Goal: Subscribe to service/newsletter

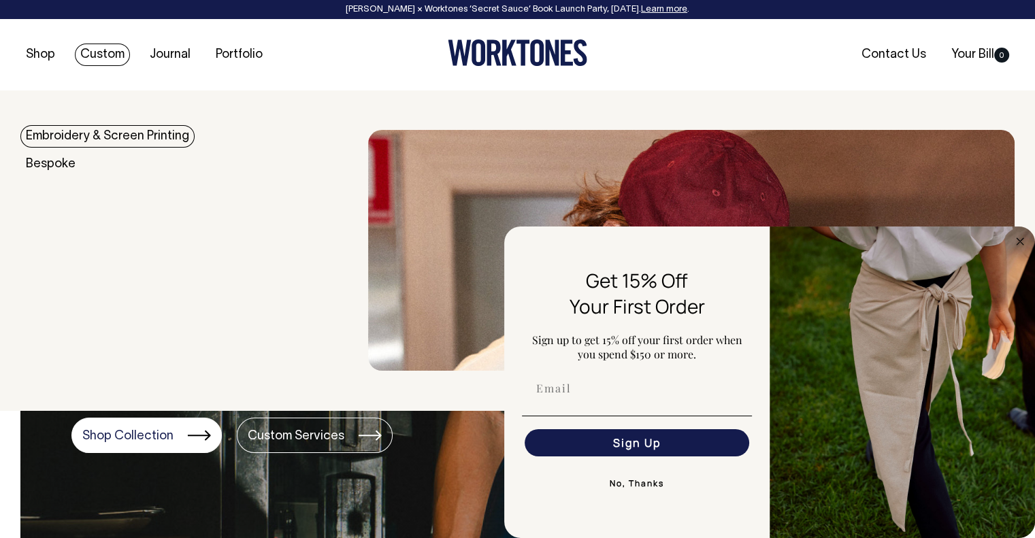
click at [90, 137] on link "Embroidery & Screen Printing" at bounding box center [107, 136] width 174 height 22
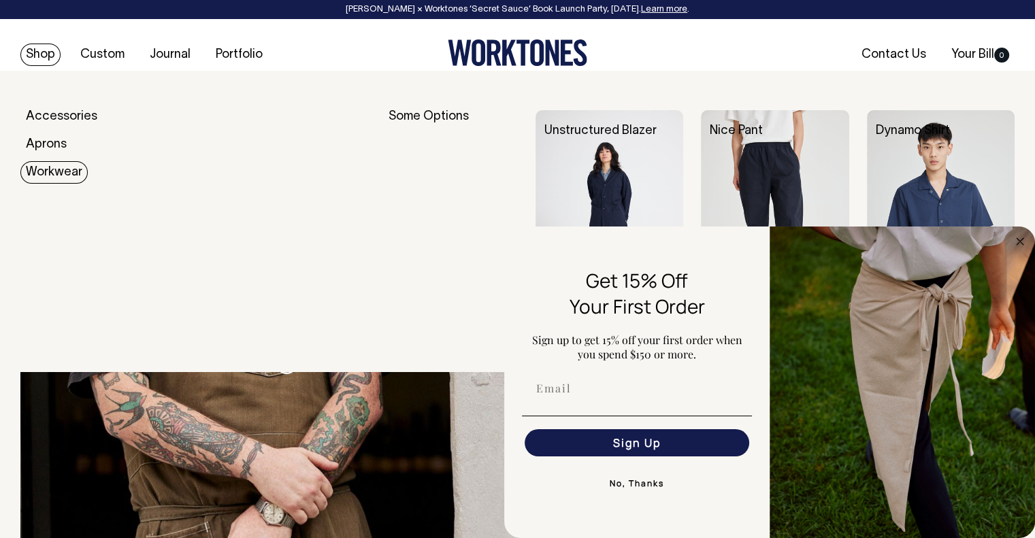
scroll to position [1088, 0]
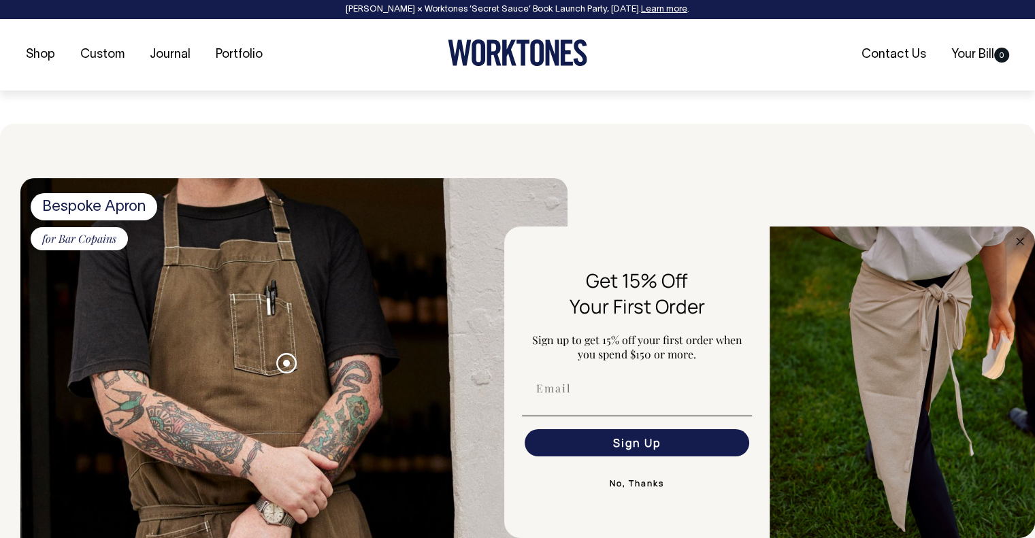
click at [144, 389] on img at bounding box center [293, 461] width 547 height 567
click at [200, 293] on img at bounding box center [293, 461] width 547 height 567
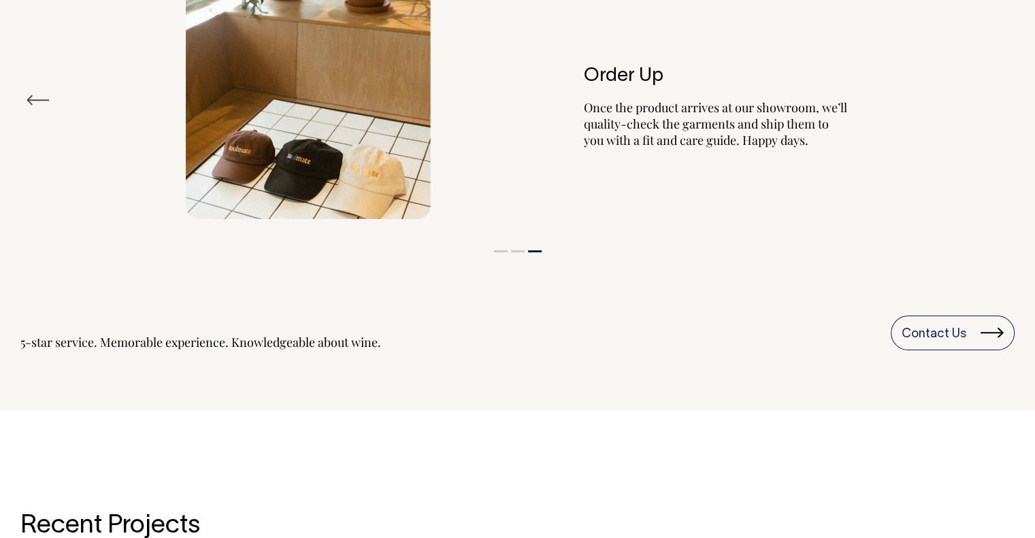
scroll to position [1578, 0]
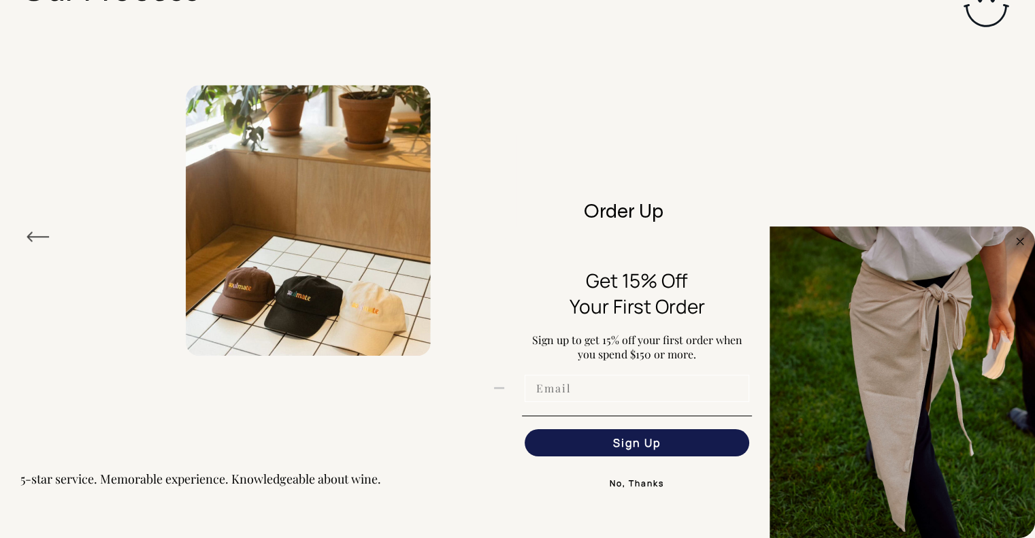
click at [597, 391] on input "Email" at bounding box center [636, 388] width 224 height 27
type input "danrahgroup@gmail.com"
click at [574, 450] on button "Sign Up" at bounding box center [636, 442] width 224 height 27
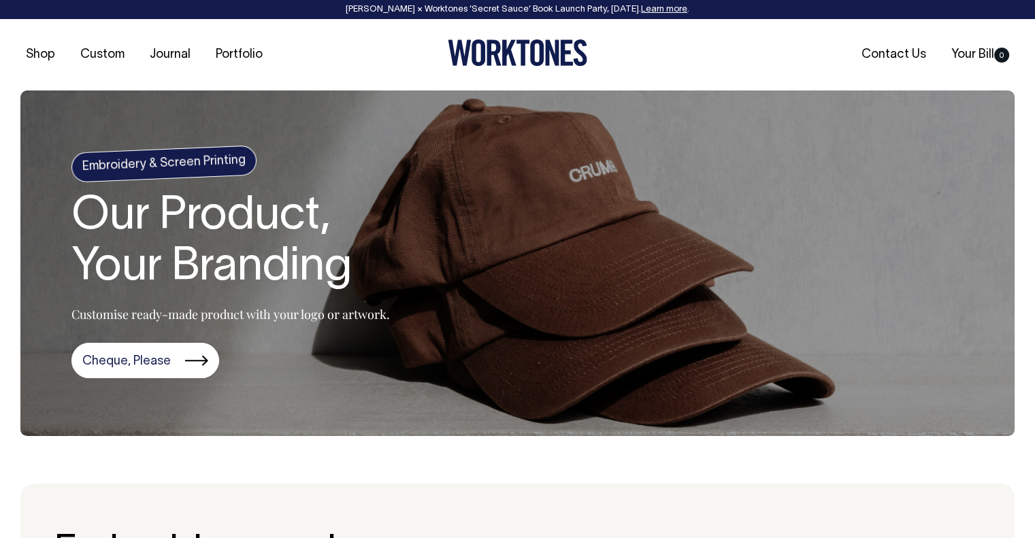
scroll to position [0, 0]
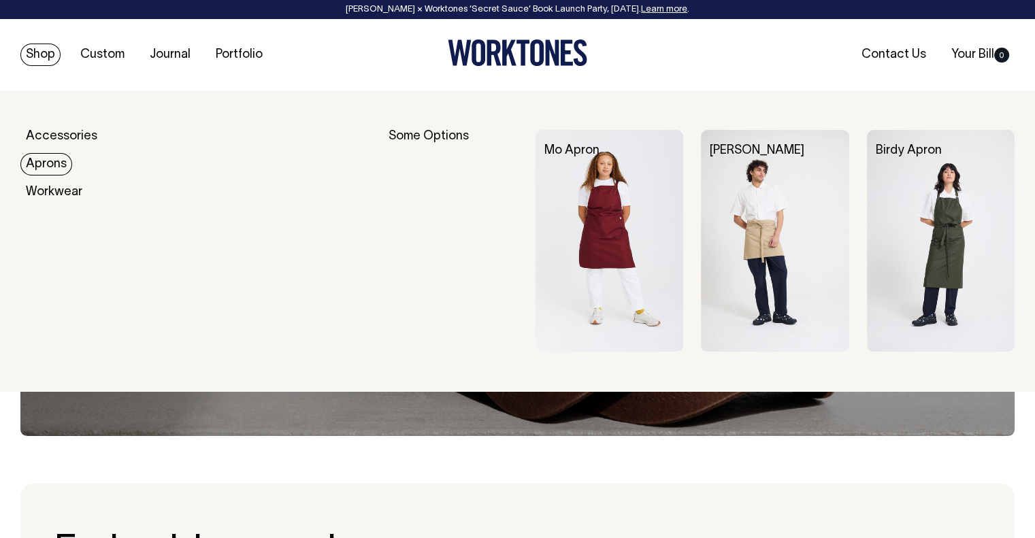
click at [39, 158] on link "Aprons" at bounding box center [46, 164] width 52 height 22
